Goal: Browse casually

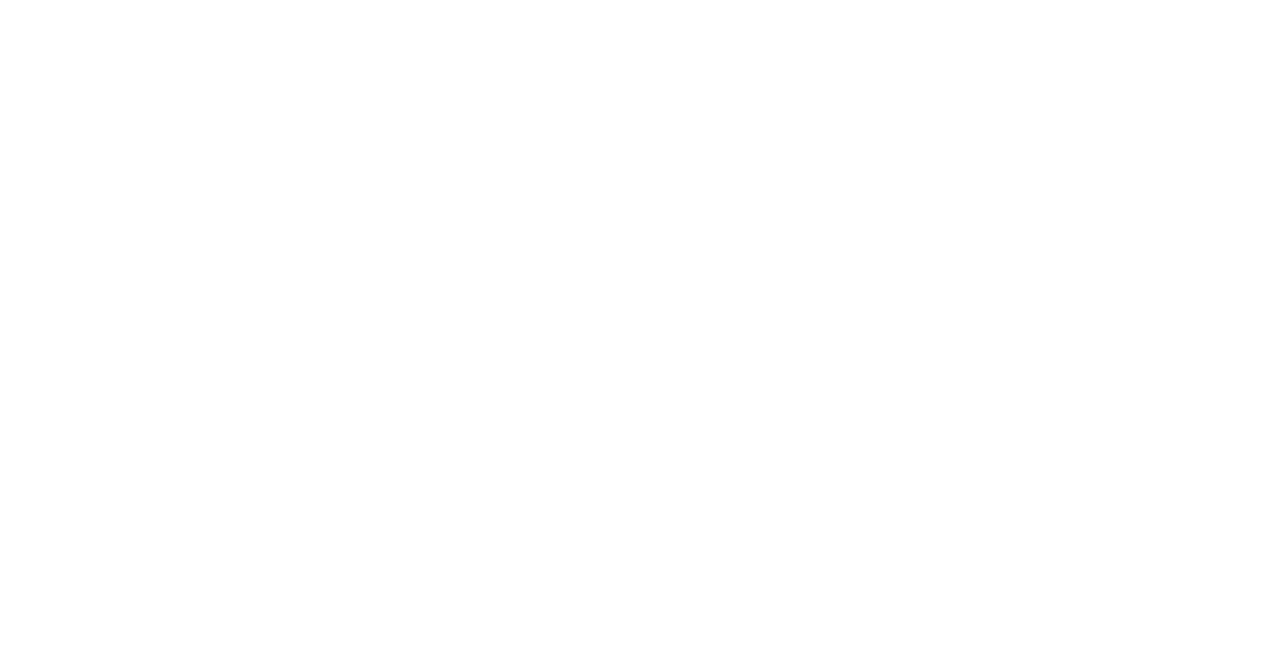
click at [1111, 19] on div at bounding box center [642, 334] width 1284 height 668
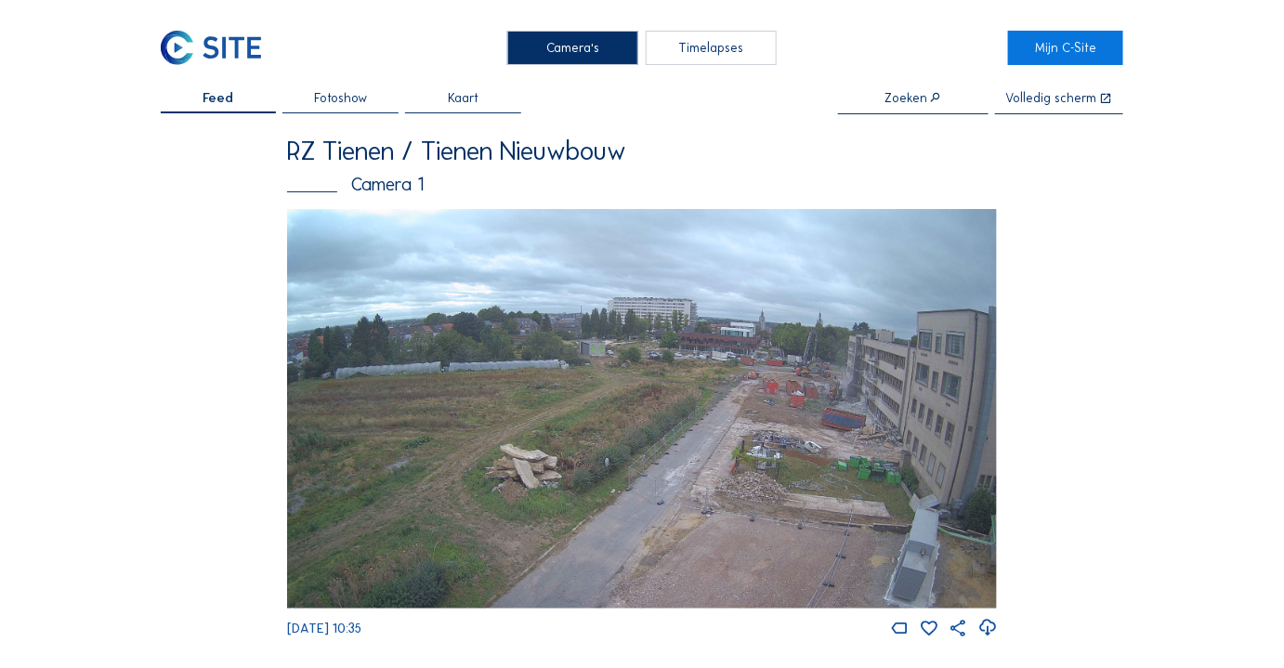
click at [681, 389] on img at bounding box center [642, 409] width 710 height 400
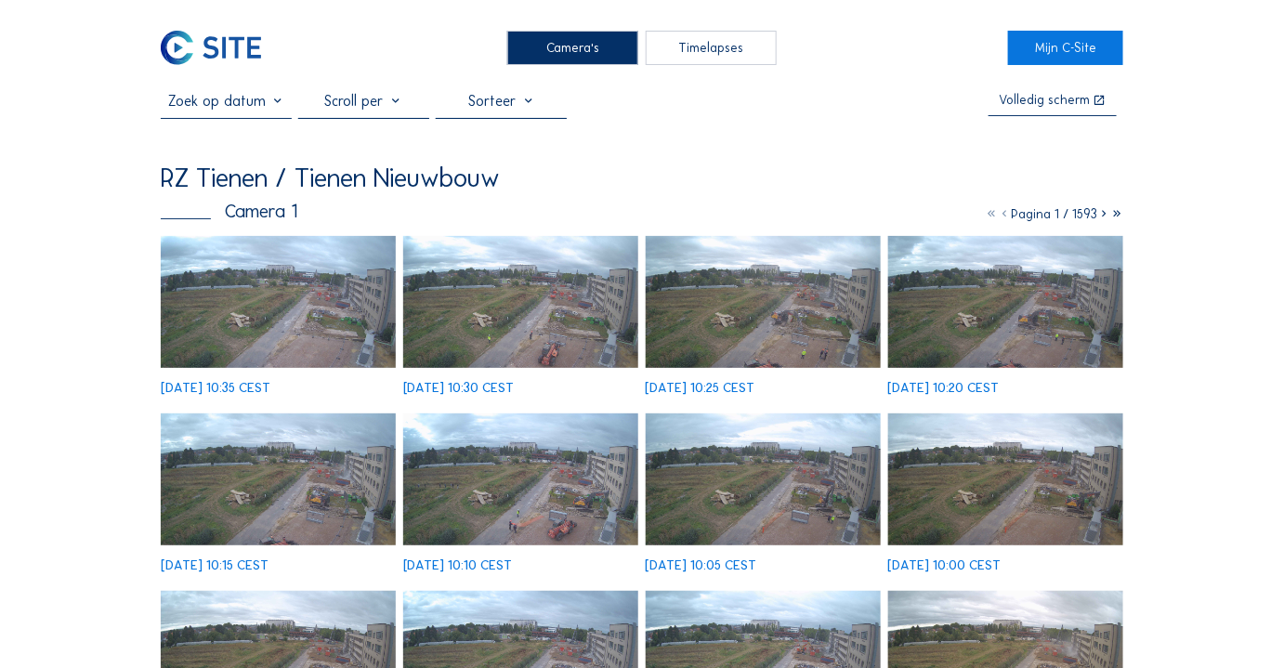
click at [322, 344] on img at bounding box center [279, 302] width 236 height 133
click at [280, 248] on img at bounding box center [279, 302] width 236 height 133
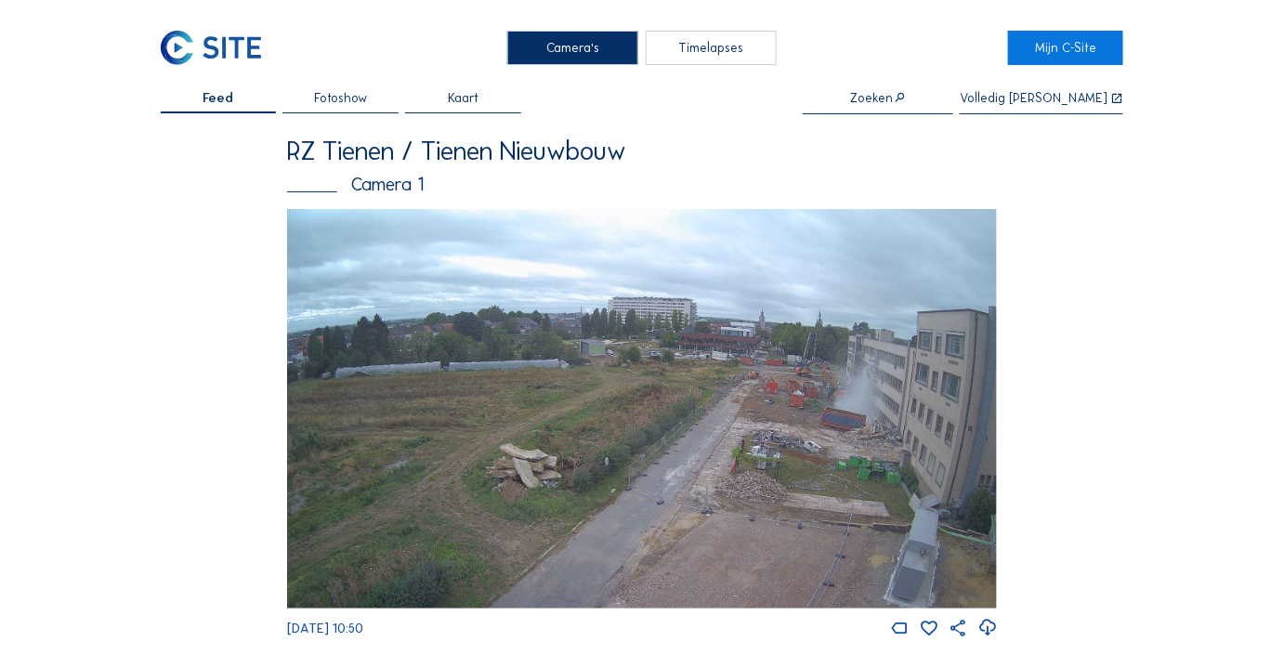
scroll to position [17, 0]
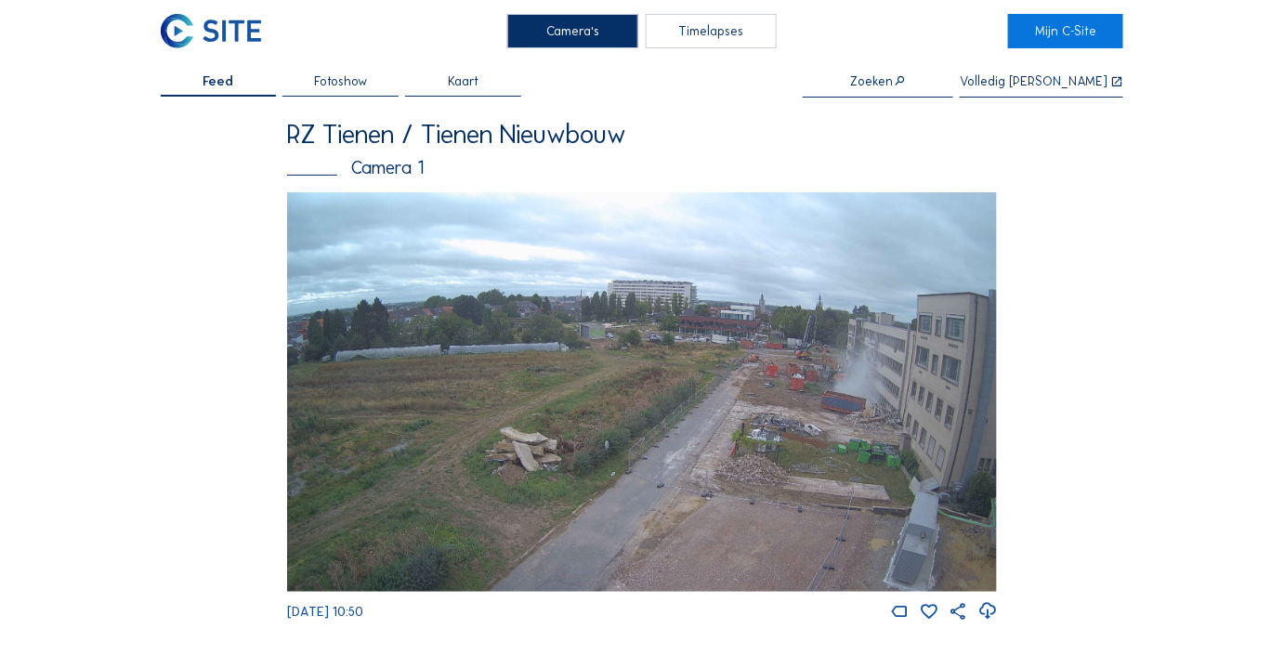
click at [810, 389] on img at bounding box center [642, 392] width 710 height 400
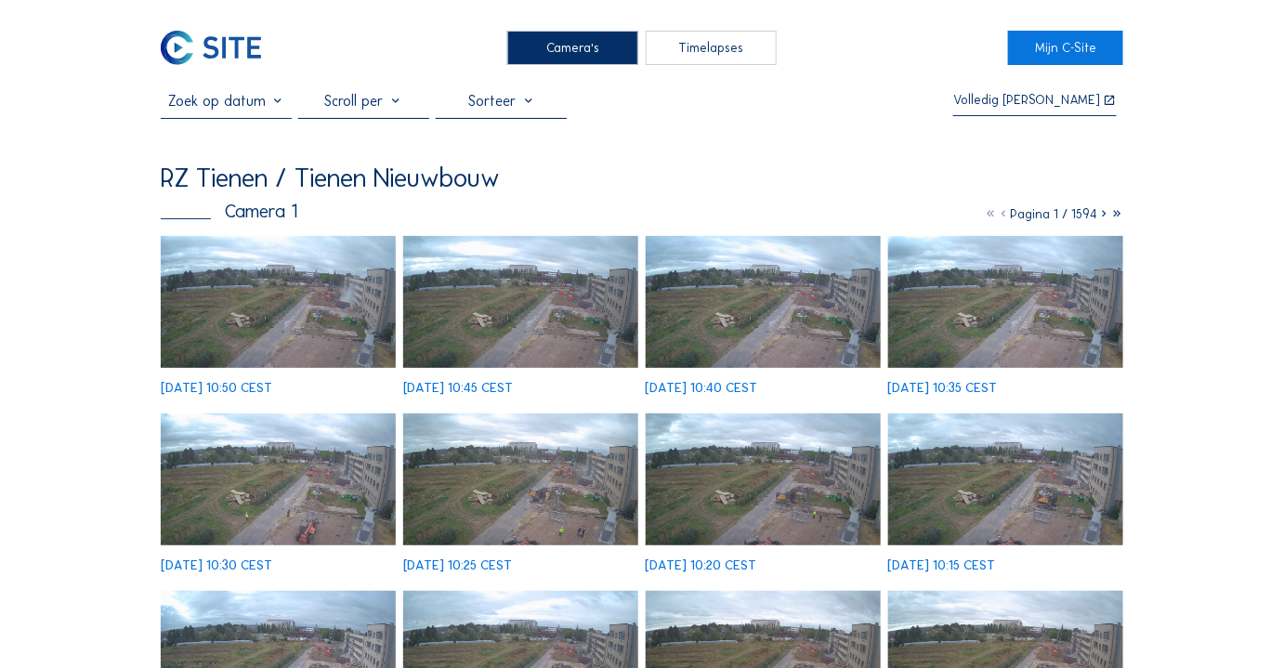
click at [361, 302] on img at bounding box center [279, 302] width 236 height 133
